Goal: Transaction & Acquisition: Download file/media

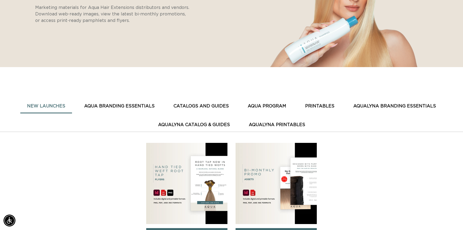
scroll to position [116, 0]
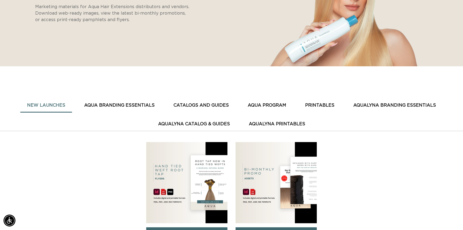
click at [320, 105] on button "PRINTABLES" at bounding box center [319, 105] width 43 height 13
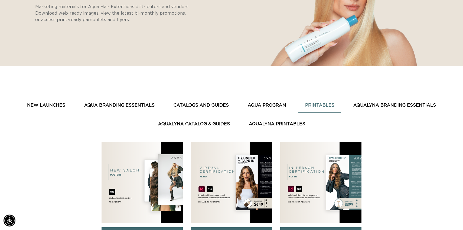
click at [320, 105] on button "PRINTABLES" at bounding box center [319, 105] width 43 height 13
click at [217, 104] on button "CATALOGS AND GUIDES" at bounding box center [201, 105] width 69 height 13
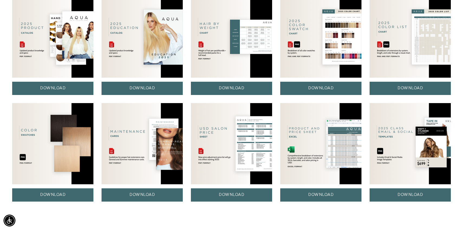
click at [251, 134] on img at bounding box center [231, 143] width 81 height 81
click at [223, 196] on link "DOWNLOAD" at bounding box center [231, 194] width 81 height 13
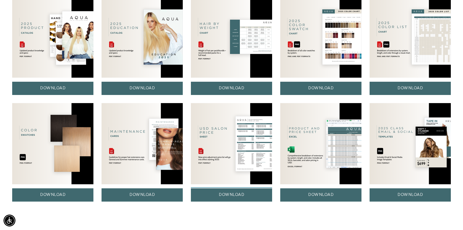
scroll to position [0, 0]
